Goal: Contribute content: Add original content to the website for others to see

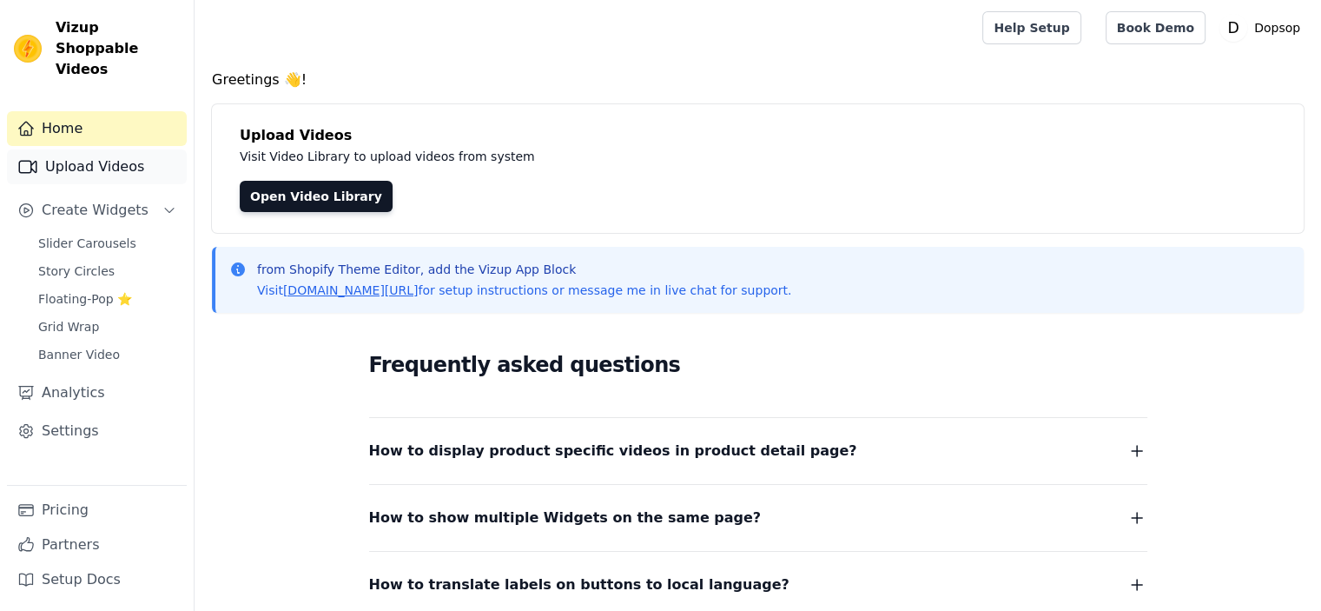
click at [111, 153] on link "Upload Videos" at bounding box center [97, 166] width 180 height 35
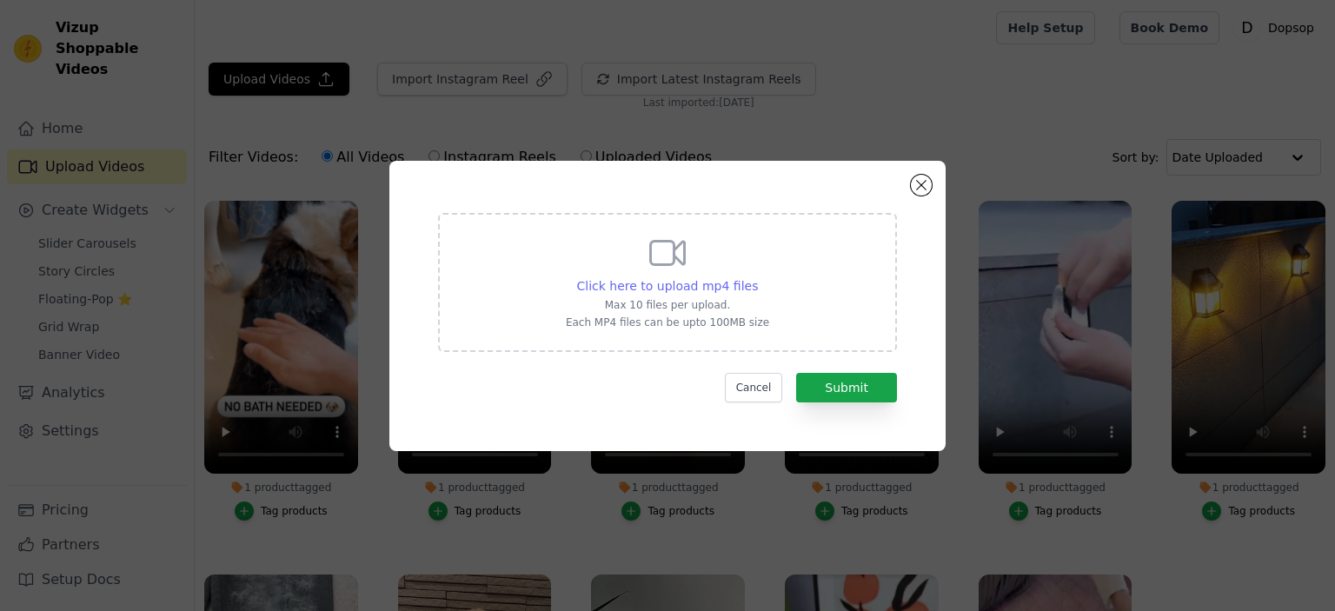
click at [665, 286] on span "Click here to upload mp4 files" at bounding box center [668, 286] width 182 height 14
click at [757, 277] on input "Click here to upload mp4 files Max 10 files per upload. Each MP4 files can be u…" at bounding box center [757, 276] width 1 height 1
type input "C:\fakepath\591addbcc38d9cab3c3610ab7c24d9a4.mp4"
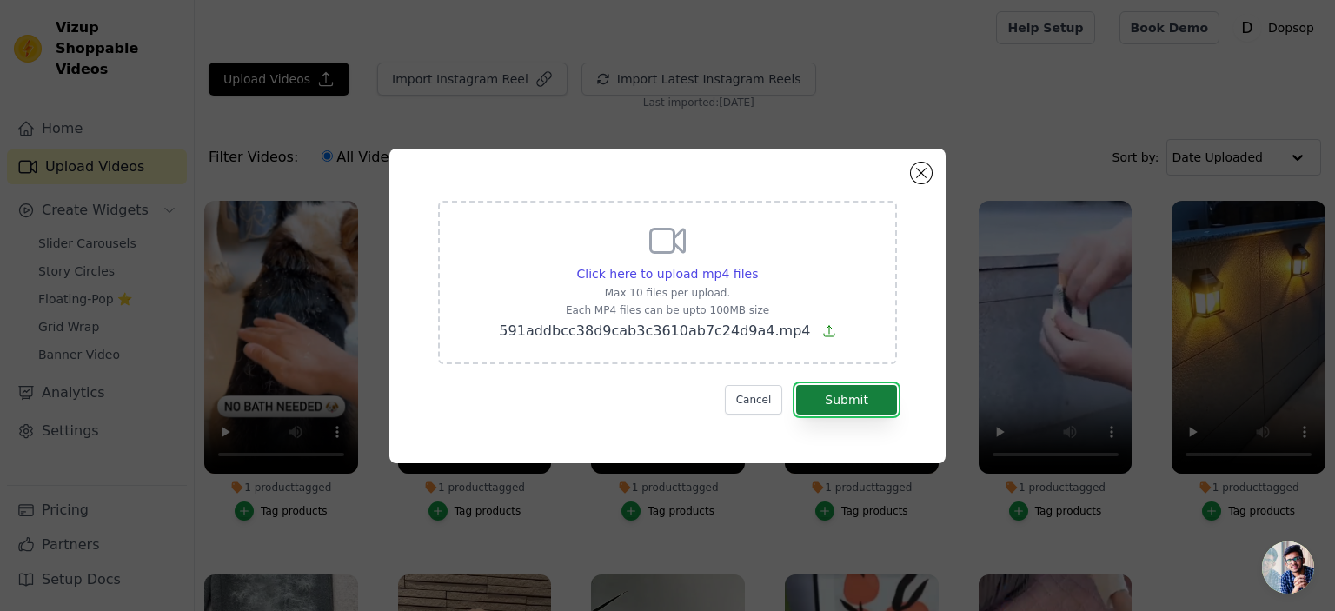
click at [846, 399] on button "Submit" at bounding box center [846, 400] width 101 height 30
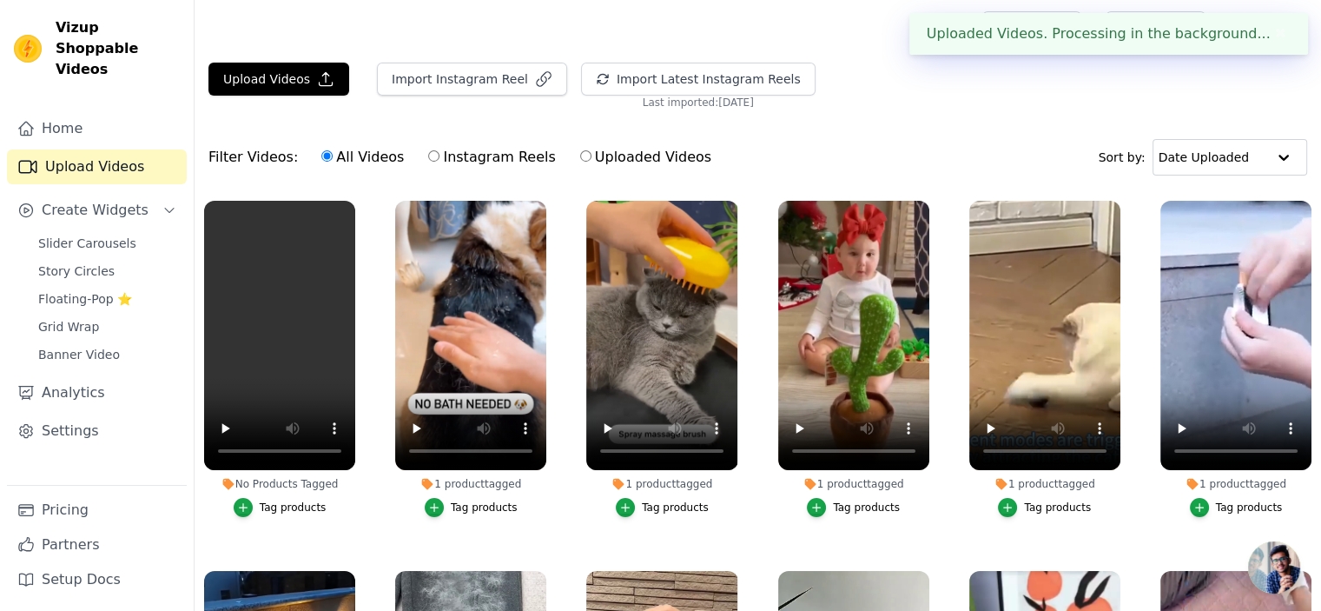
click at [275, 507] on div "Tag products" at bounding box center [293, 507] width 67 height 14
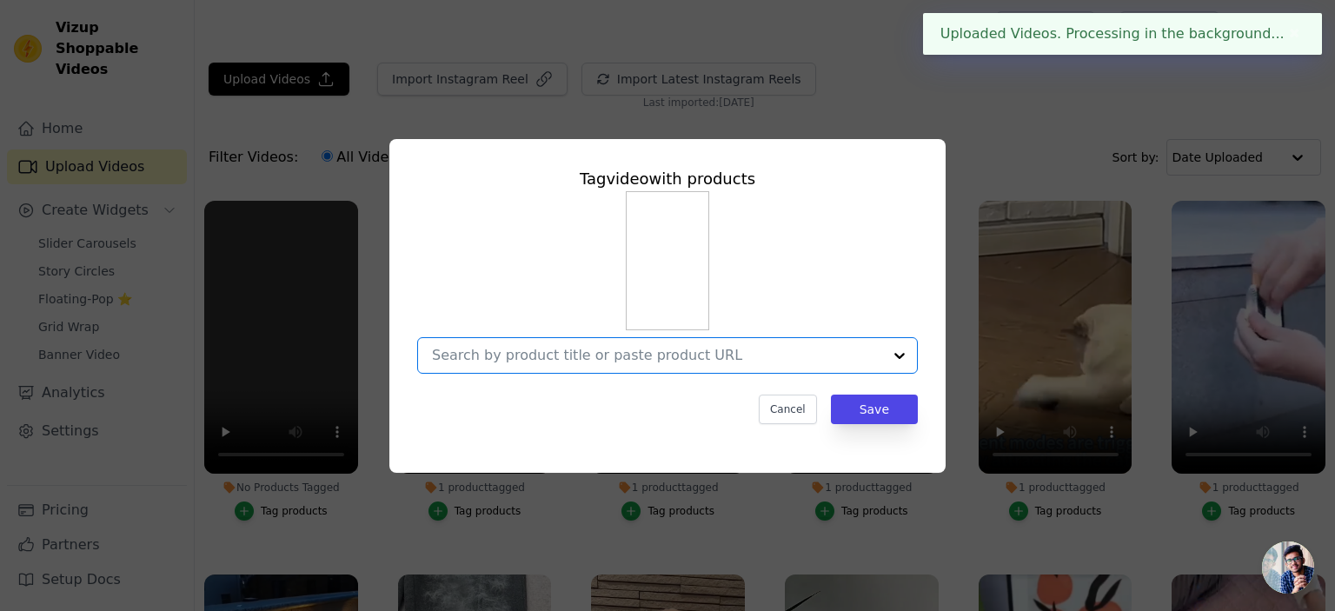
click at [642, 349] on input "No Products Tagged Tag video with products Option undefined, selected. Select i…" at bounding box center [657, 355] width 450 height 17
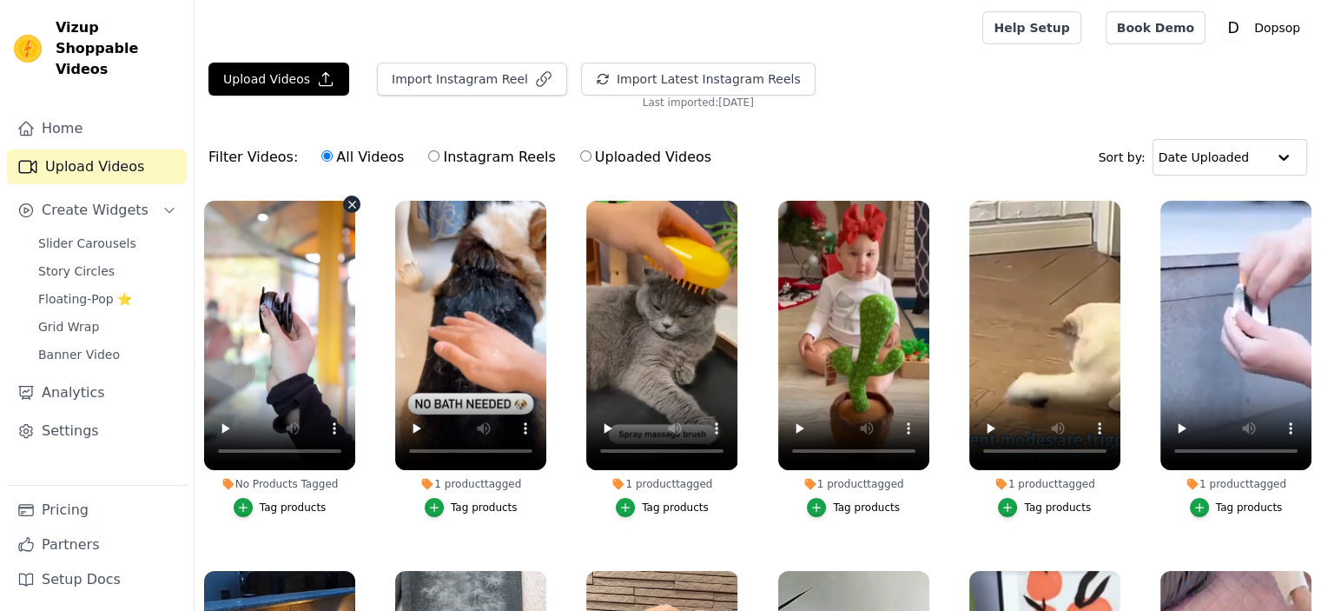
click at [282, 508] on div "Tag products" at bounding box center [293, 507] width 67 height 14
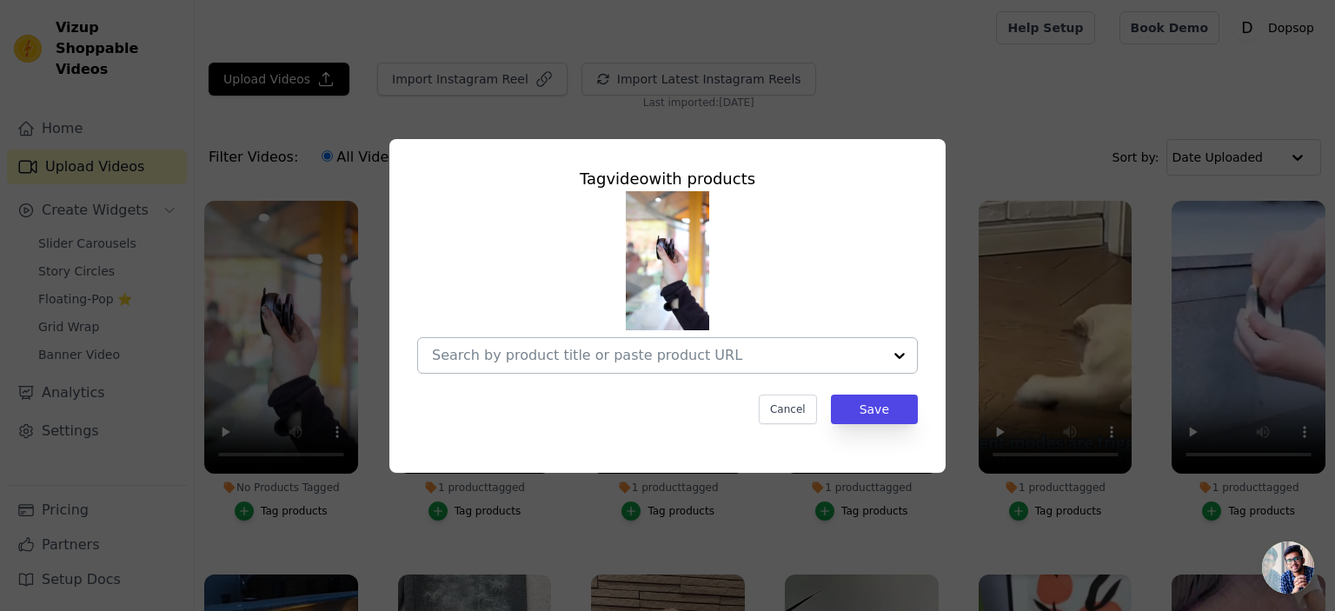
click at [636, 360] on input "No Products Tagged Tag video with products Cancel Save Tag products" at bounding box center [657, 355] width 450 height 17
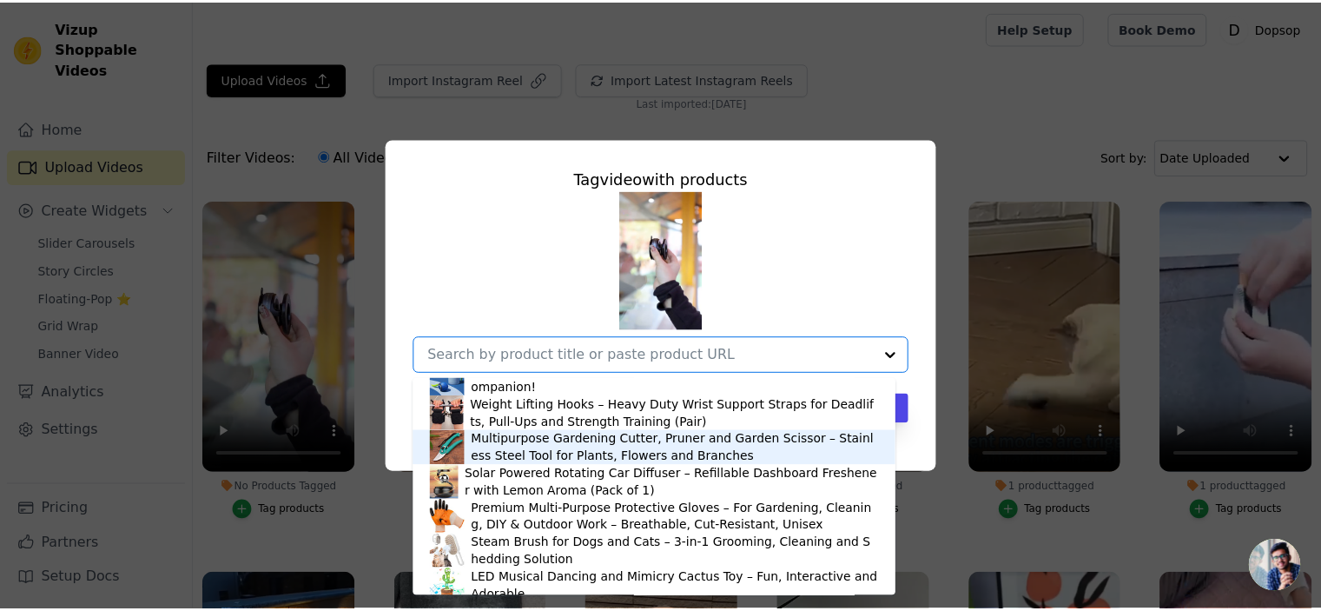
scroll to position [858, 0]
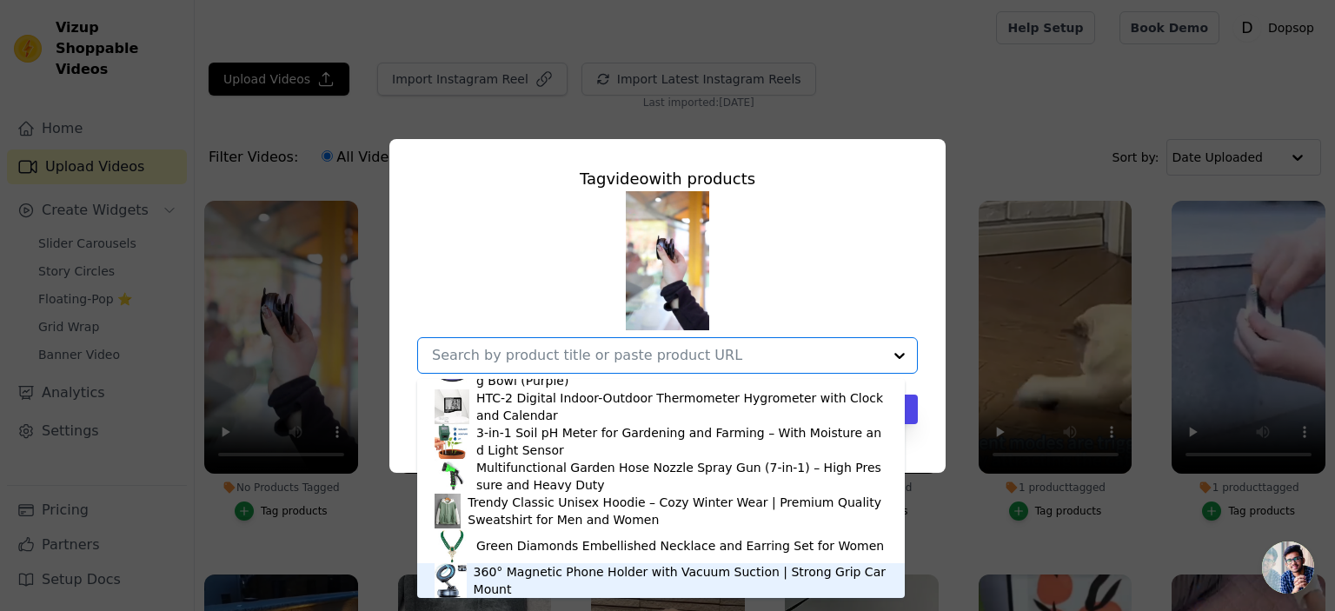
click at [539, 574] on div "360° Magnetic Phone Holder with Vacuum Suction | Strong Grip Car Mount" at bounding box center [681, 580] width 414 height 35
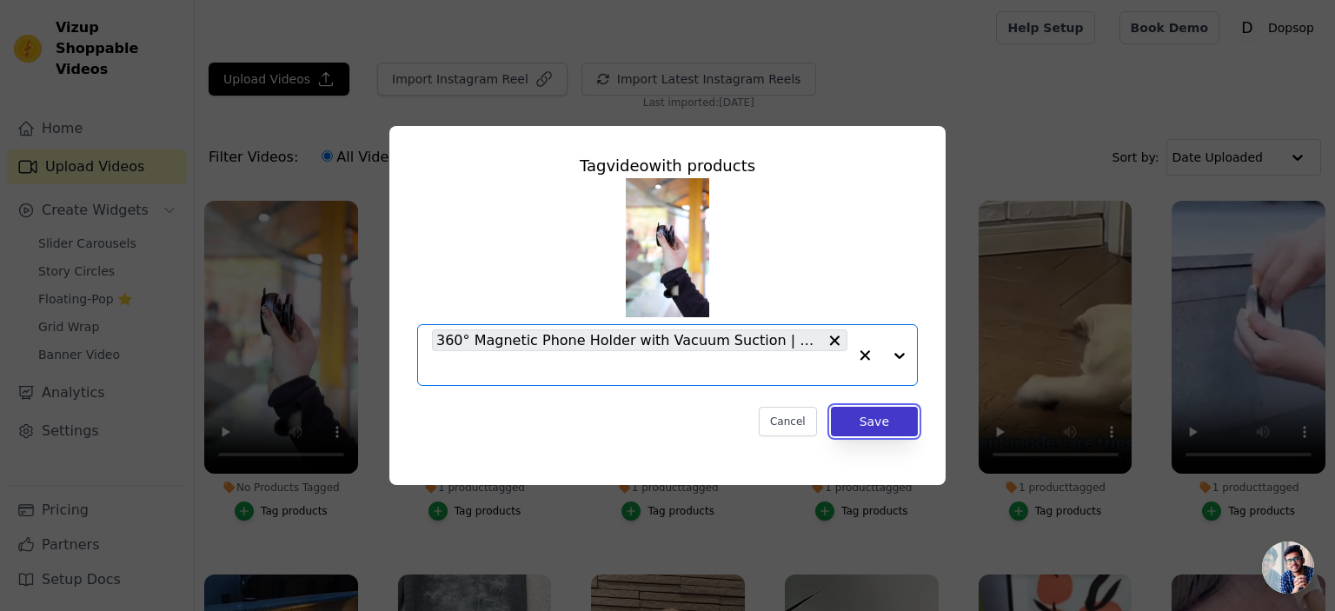
click at [889, 427] on button "Save" at bounding box center [874, 422] width 87 height 30
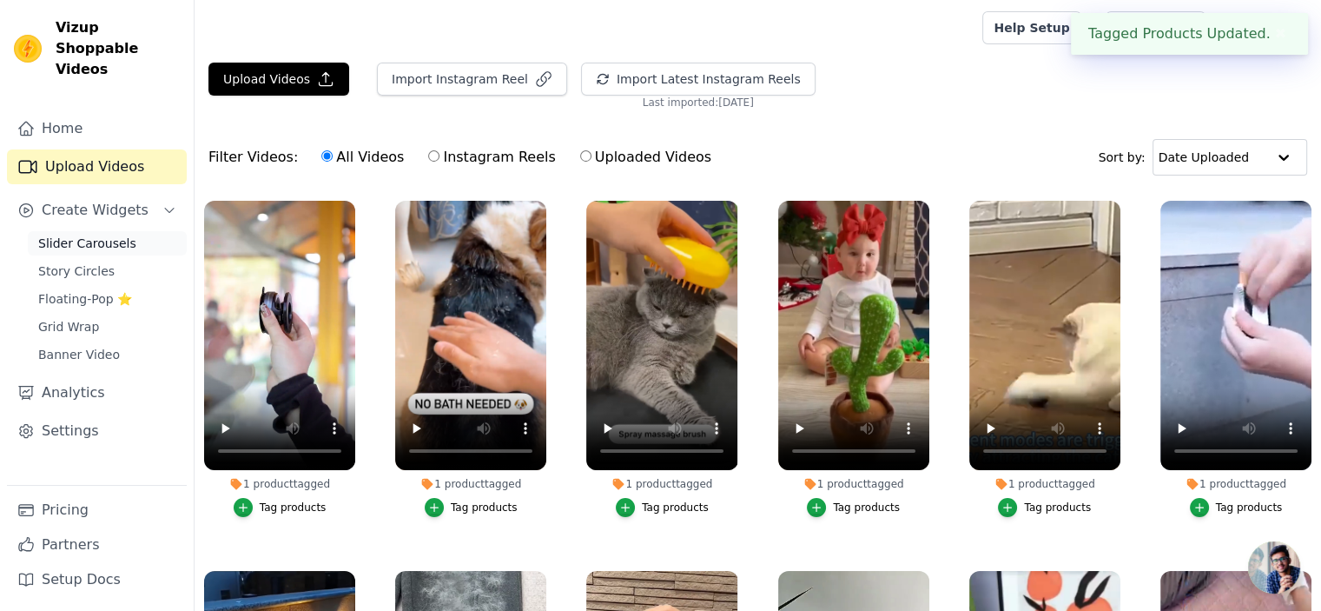
click at [72, 232] on link "Slider Carousels" at bounding box center [107, 243] width 159 height 24
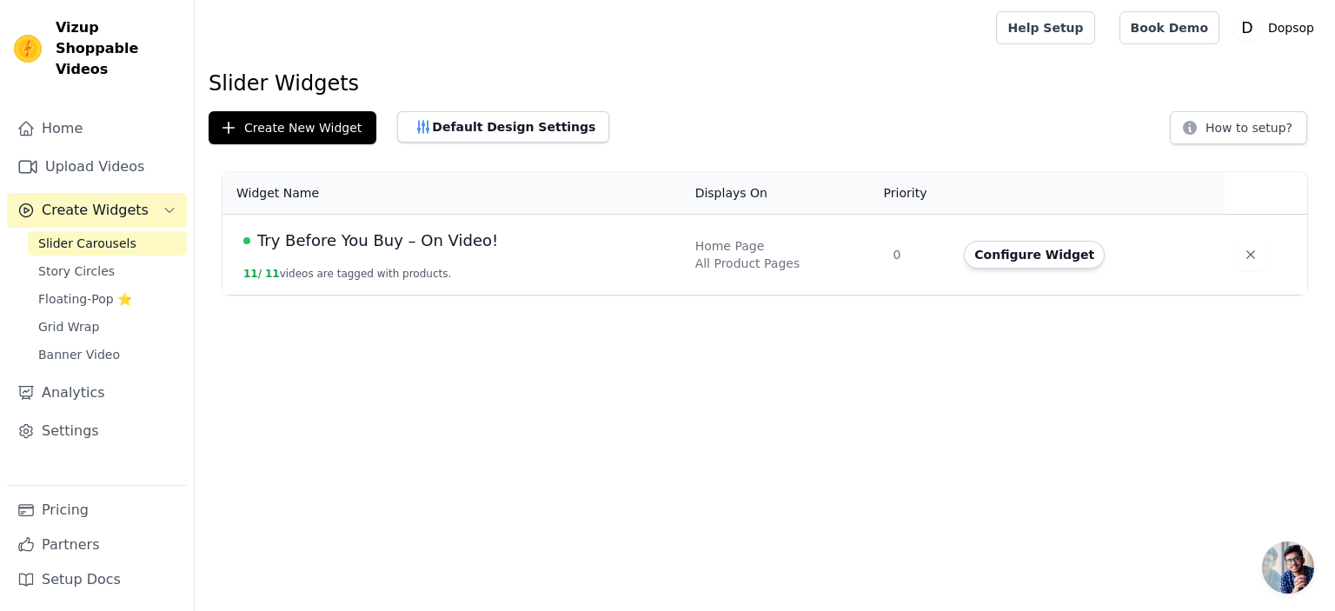
click at [333, 255] on td "Try Before You Buy – On Video! 11 / 11 videos are tagged with products." at bounding box center [453, 255] width 462 height 81
click at [381, 241] on span "Try Before You Buy – On Video!" at bounding box center [377, 241] width 241 height 24
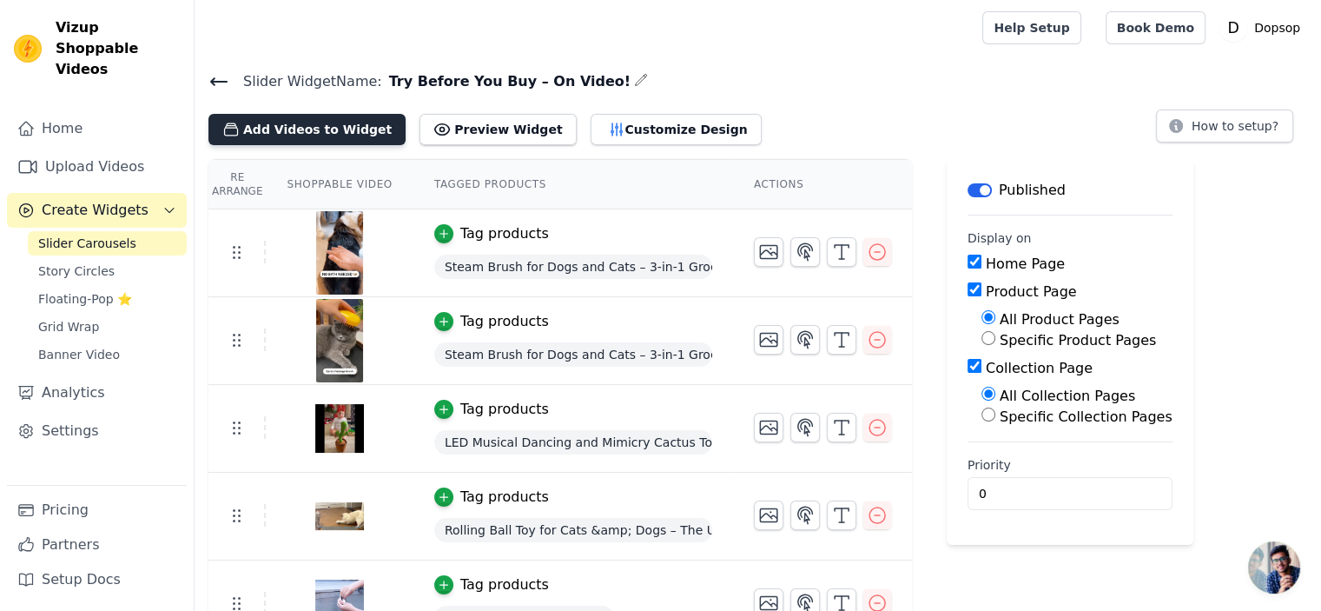
click at [295, 130] on button "Add Videos to Widget" at bounding box center [307, 129] width 197 height 31
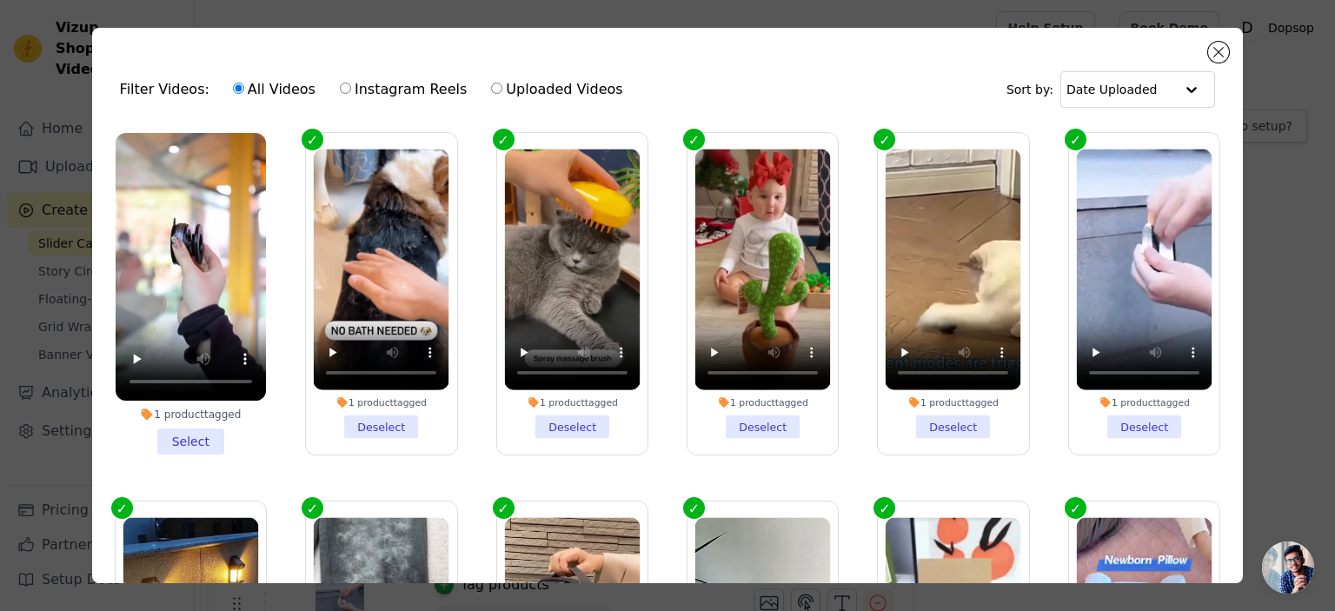
click at [194, 437] on li "1 product tagged Select" at bounding box center [191, 293] width 150 height 321
click at [0, 0] on input "1 product tagged Select" at bounding box center [0, 0] width 0 height 0
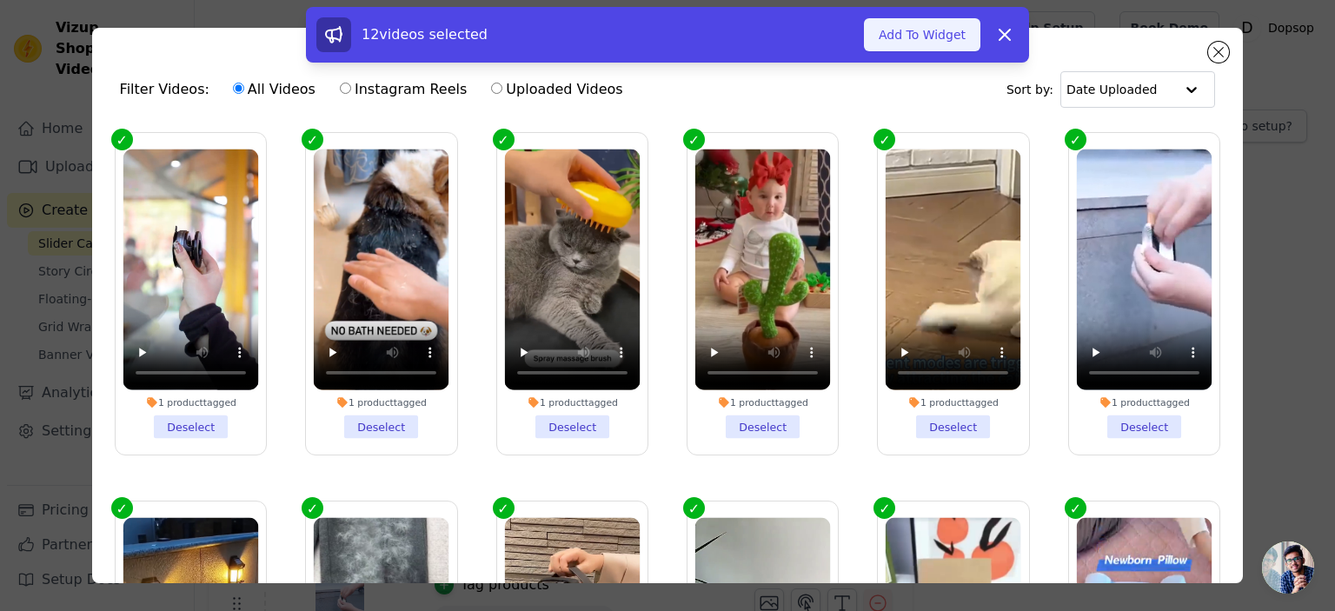
click at [904, 37] on button "Add To Widget" at bounding box center [922, 34] width 116 height 33
